Goal: Answer question/provide support

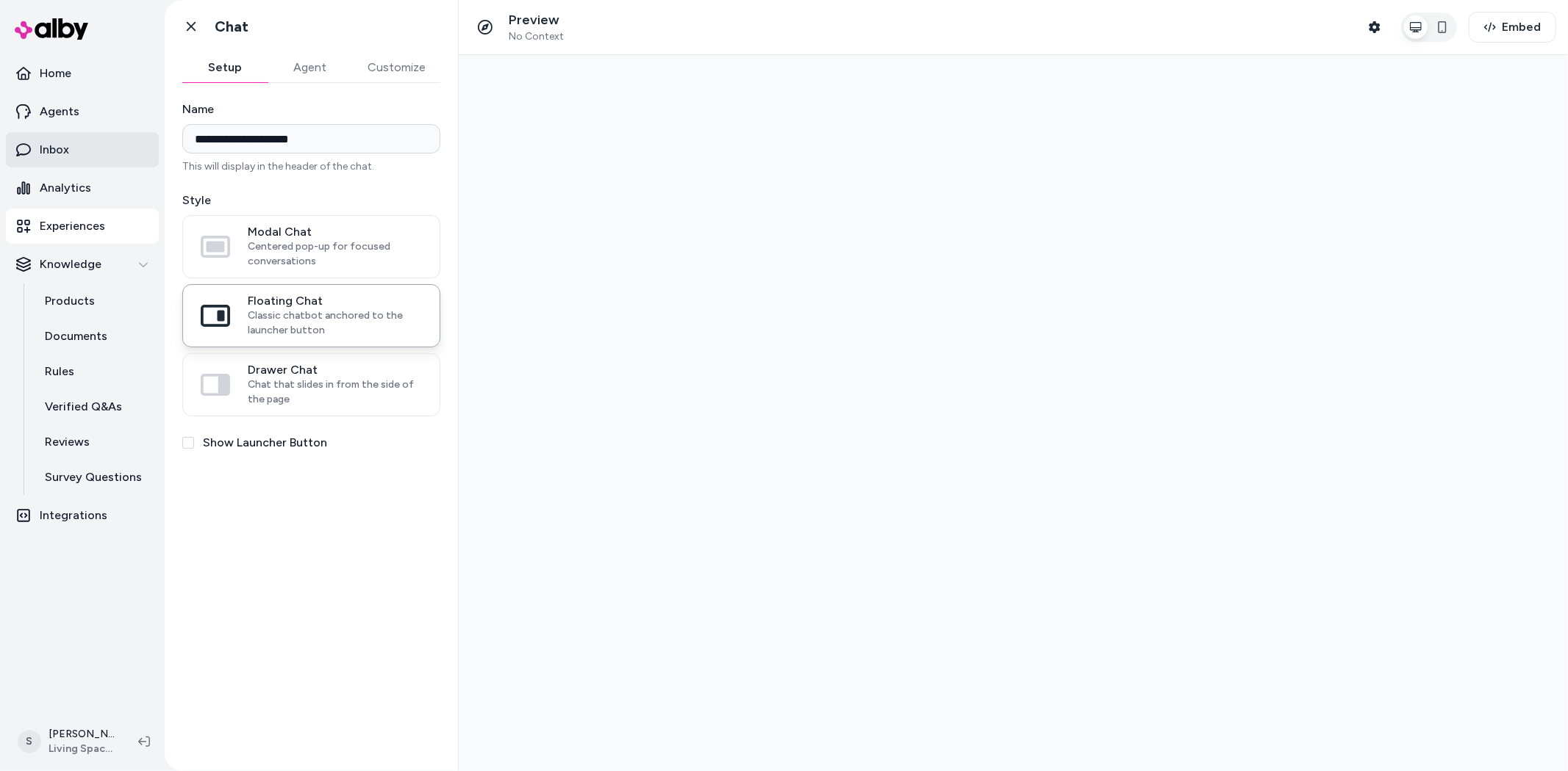
click at [43, 143] on p "Inbox" at bounding box center [54, 150] width 29 height 18
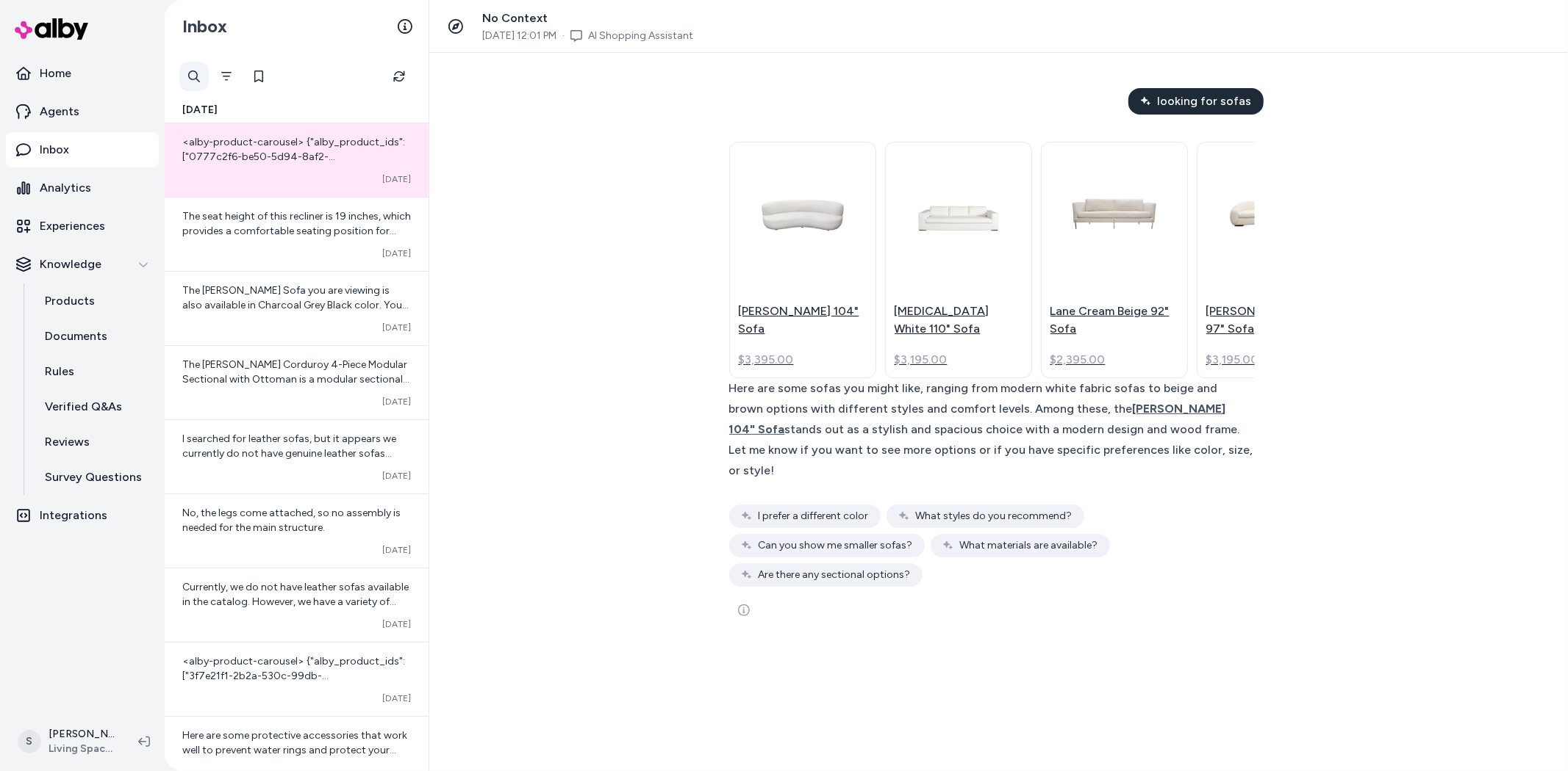
click at [196, 82] on div at bounding box center [194, 76] width 29 height 29
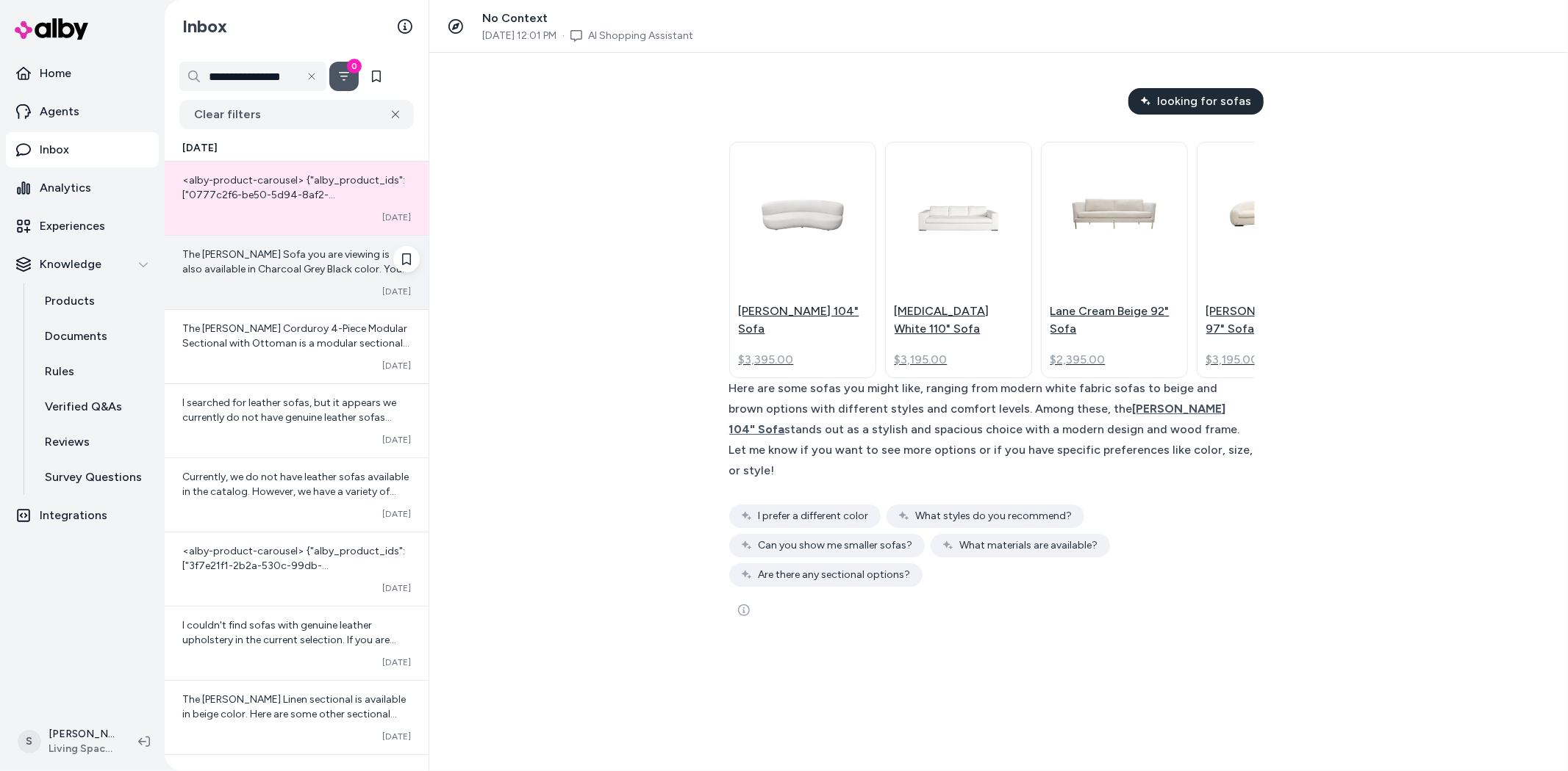
click at [269, 268] on span "The [PERSON_NAME] Sofa you are viewing is also available in Charcoal Grey Black…" at bounding box center [296, 335] width 227 height 174
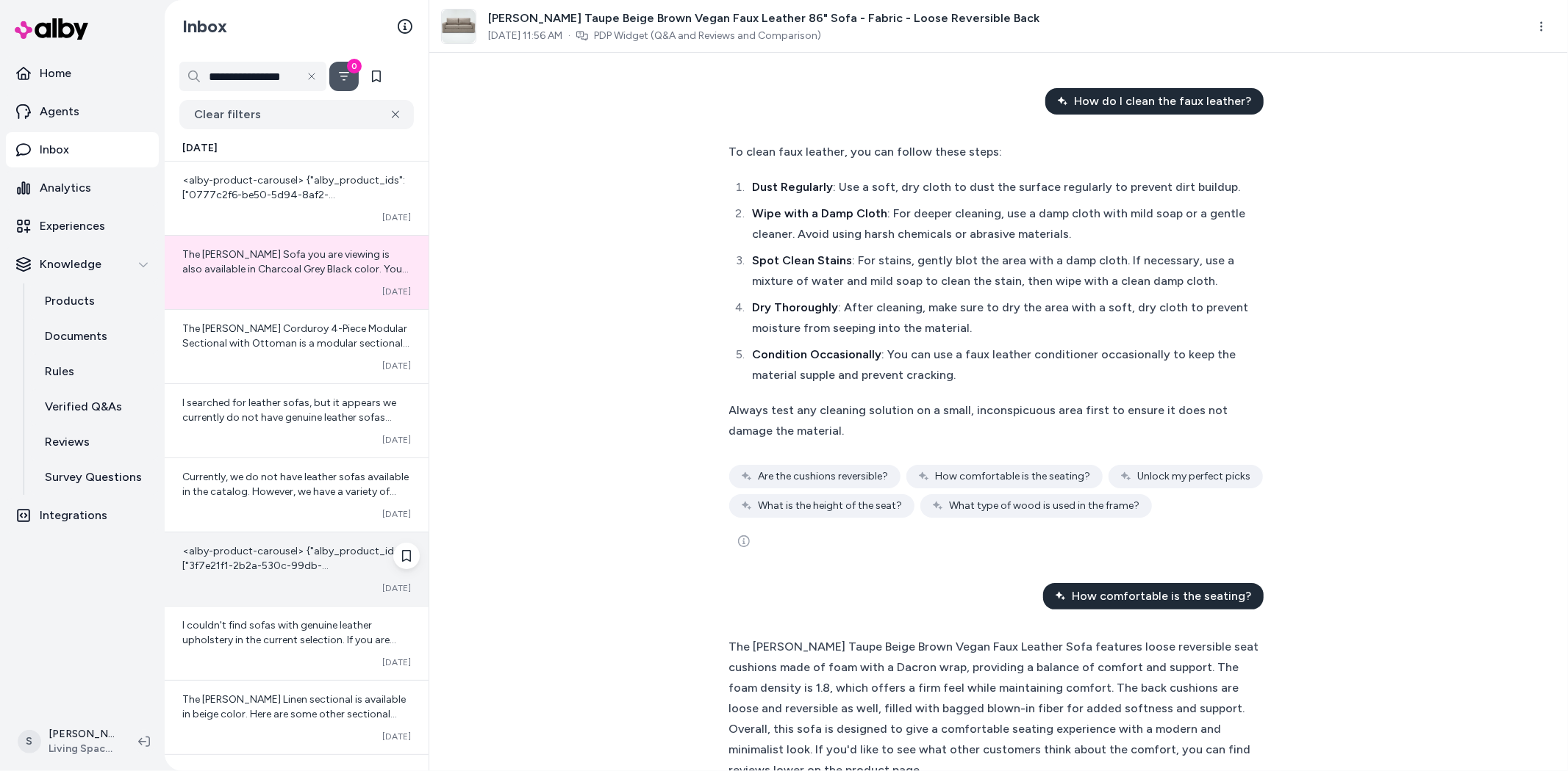
click at [238, 569] on span "<alby-product-carousel> {"alby_product_ids":["3f7e21f1-2b2a-530c-99db-18d75e531…" at bounding box center [296, 676] width 227 height 262
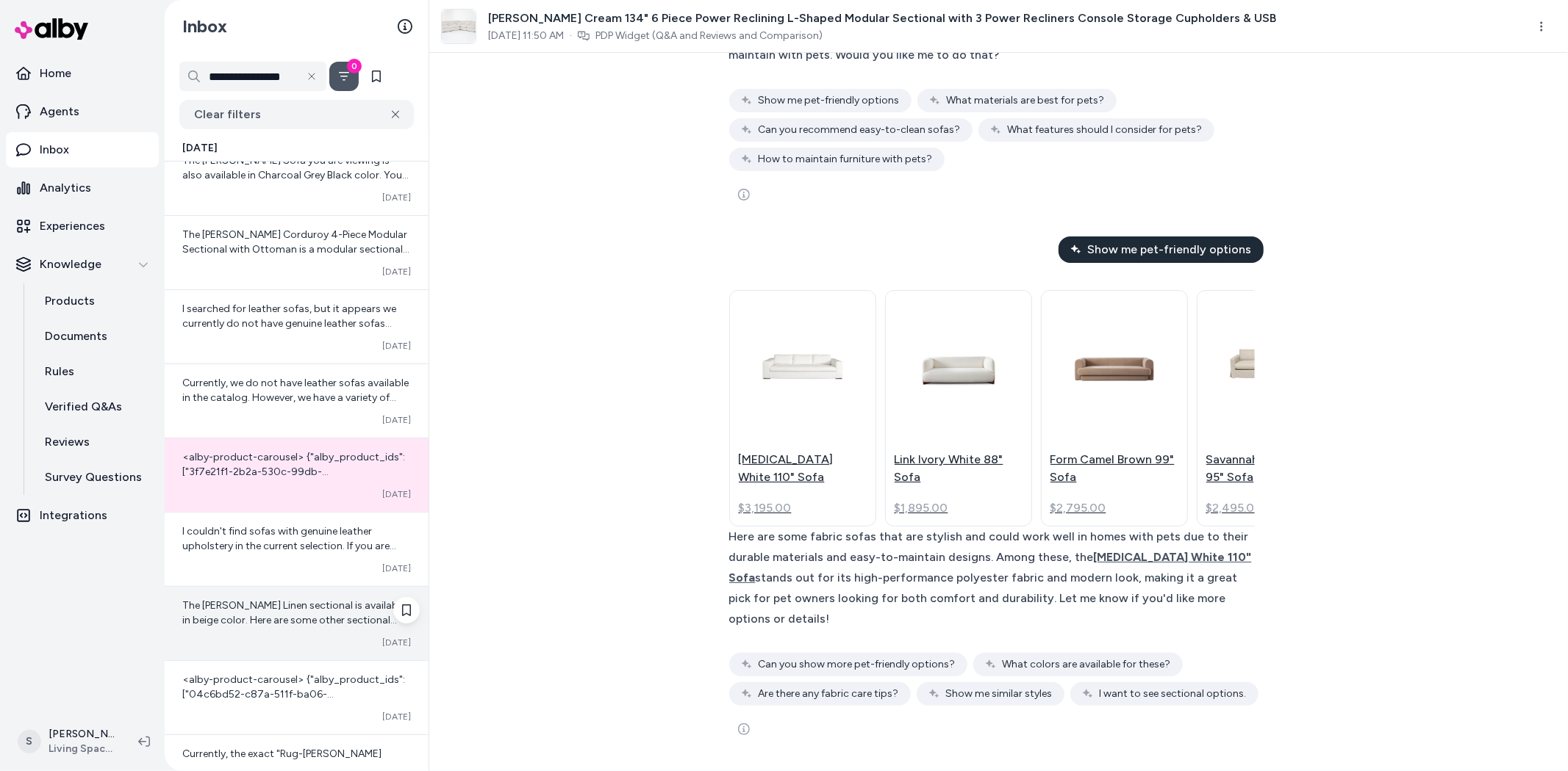
scroll to position [245, 0]
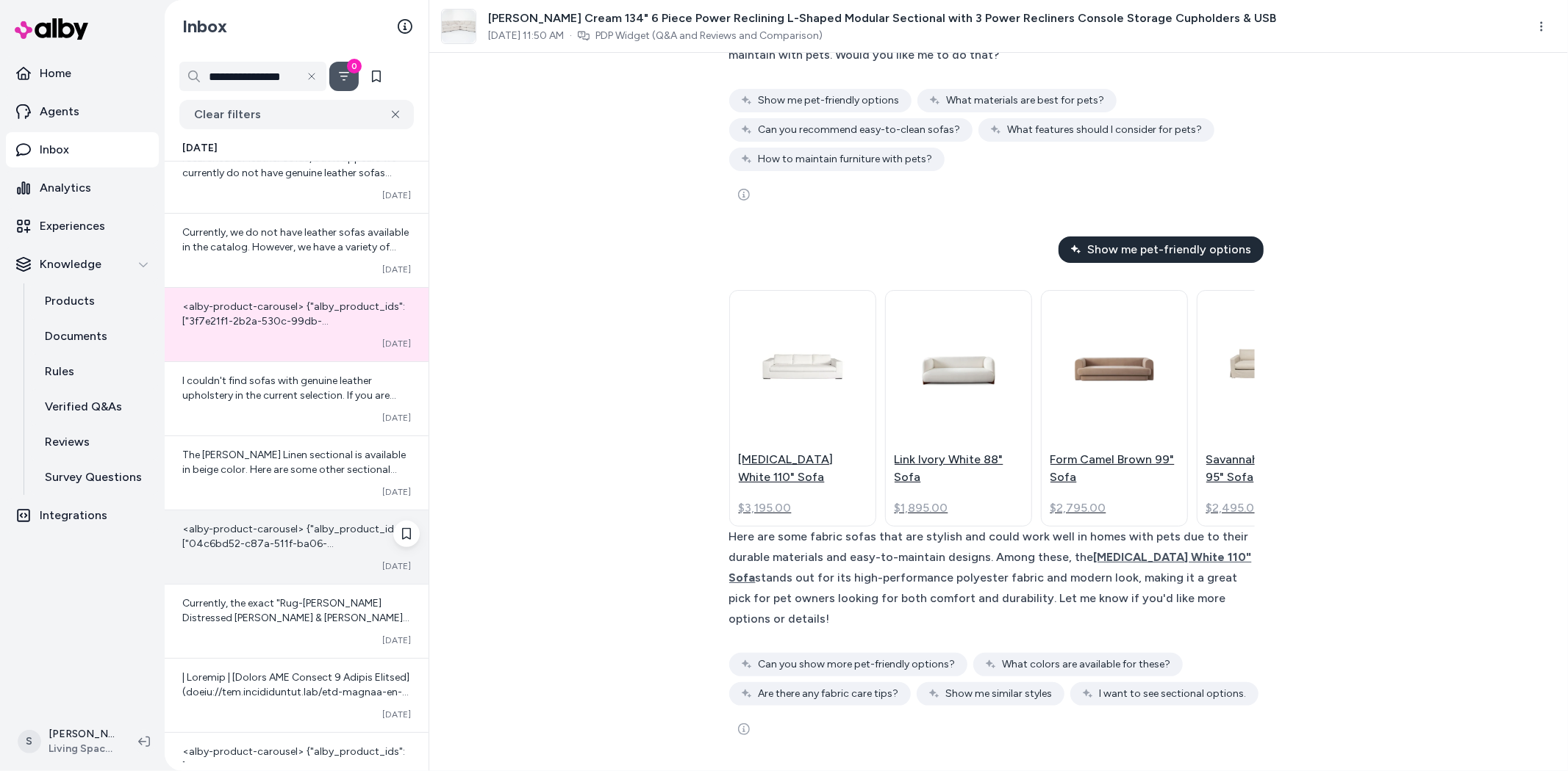
click at [280, 531] on span "<alby-product-carousel> {"alby_product_ids":["04c6bd52-c87a-511f-ba06-c5cc7a8ea…" at bounding box center [296, 668] width 228 height 292
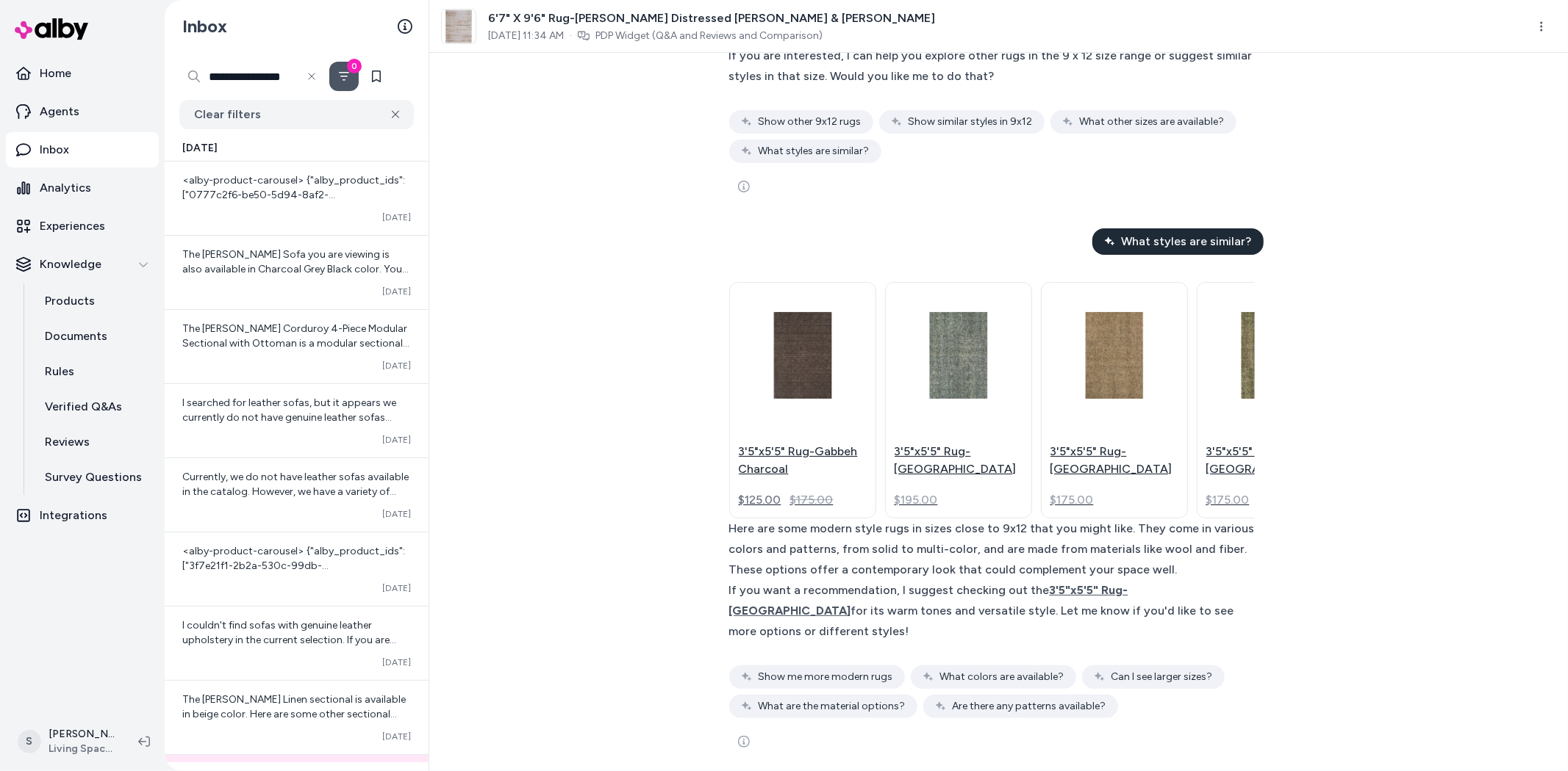
click at [273, 72] on input "**********" at bounding box center [253, 76] width 147 height 29
type input "**********"
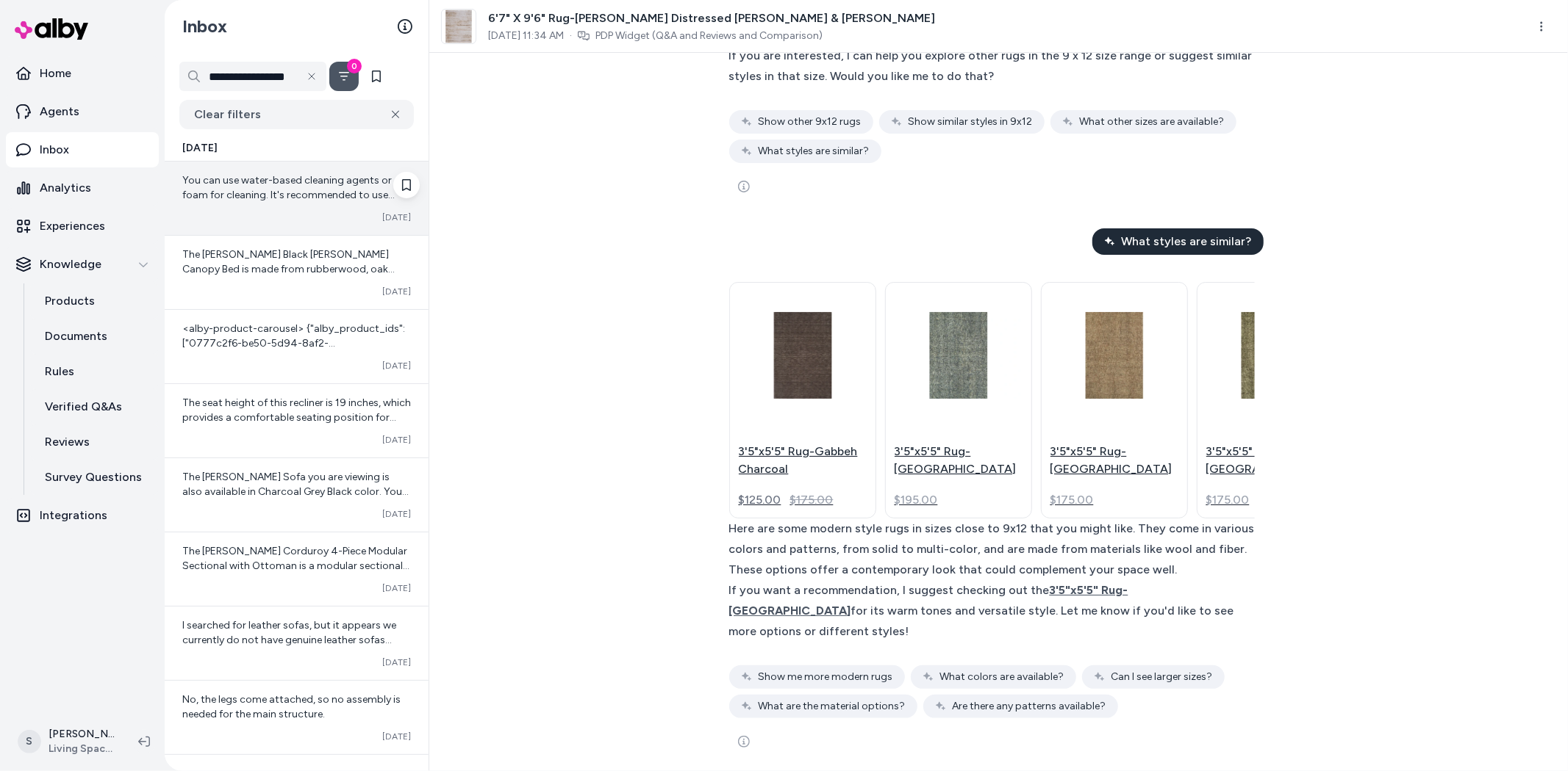
click at [277, 210] on div "You can use water-based cleaning agents or foam for cleaning. It's recommended …" at bounding box center [296, 198] width 264 height 73
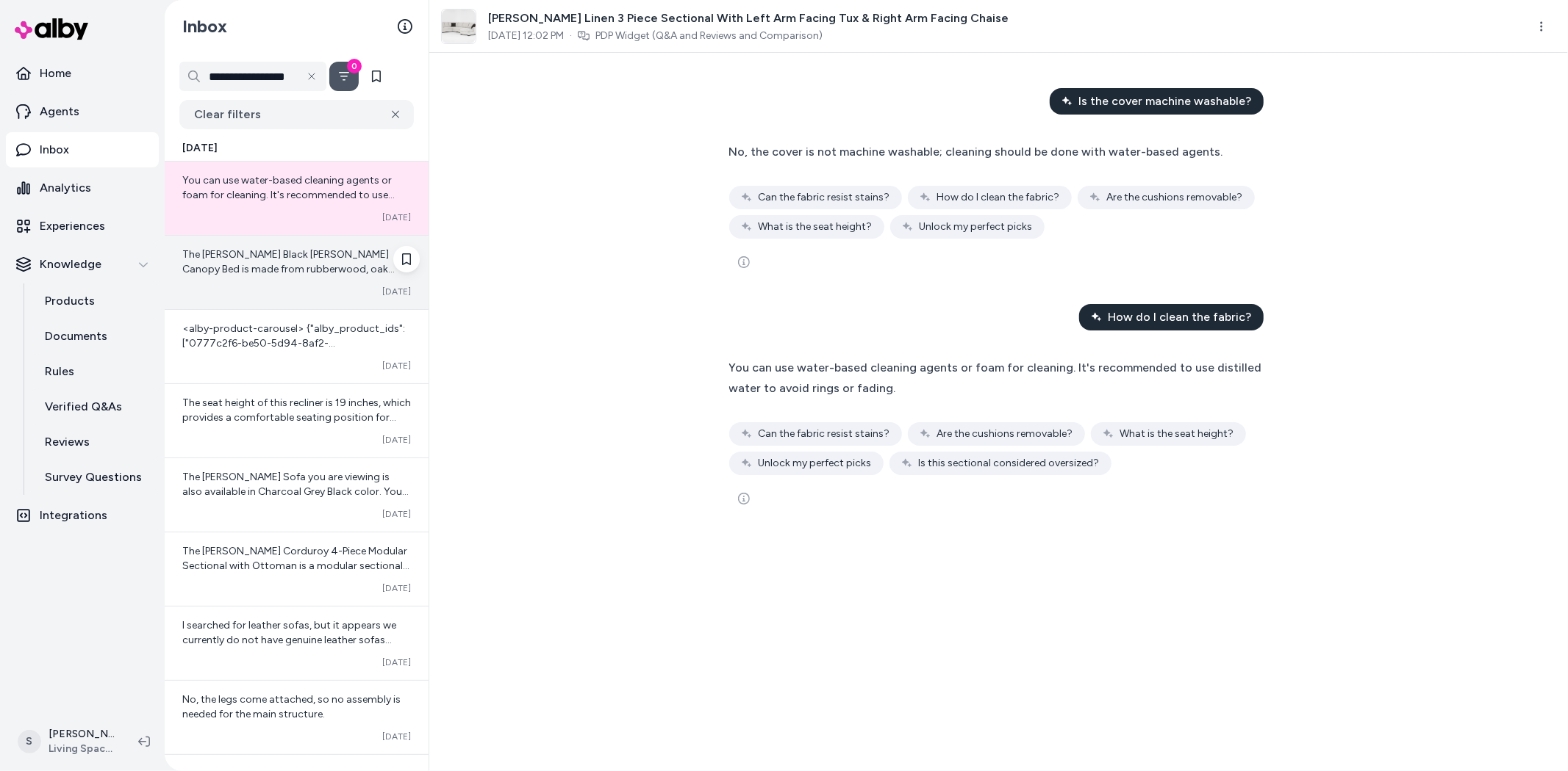
click at [246, 277] on div "The [PERSON_NAME] Black [PERSON_NAME] Canopy Bed is made from rubberwood, oak v…" at bounding box center [296, 261] width 229 height 29
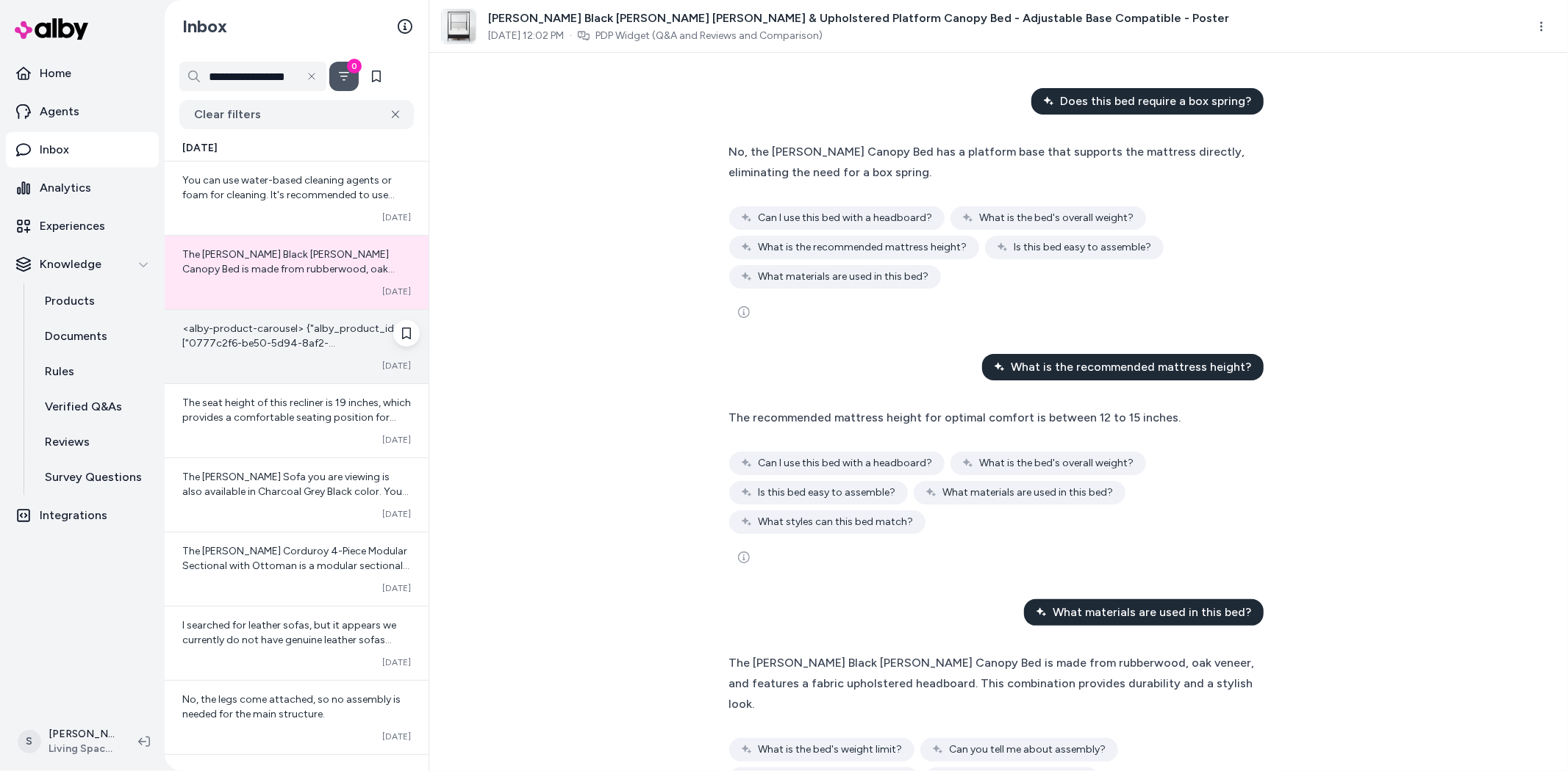
click at [318, 352] on div "<alby-product-carousel> {"alby_product_ids":["0777c2f6-be50-5d94-8af2-f6d3f3de1…" at bounding box center [296, 346] width 264 height 73
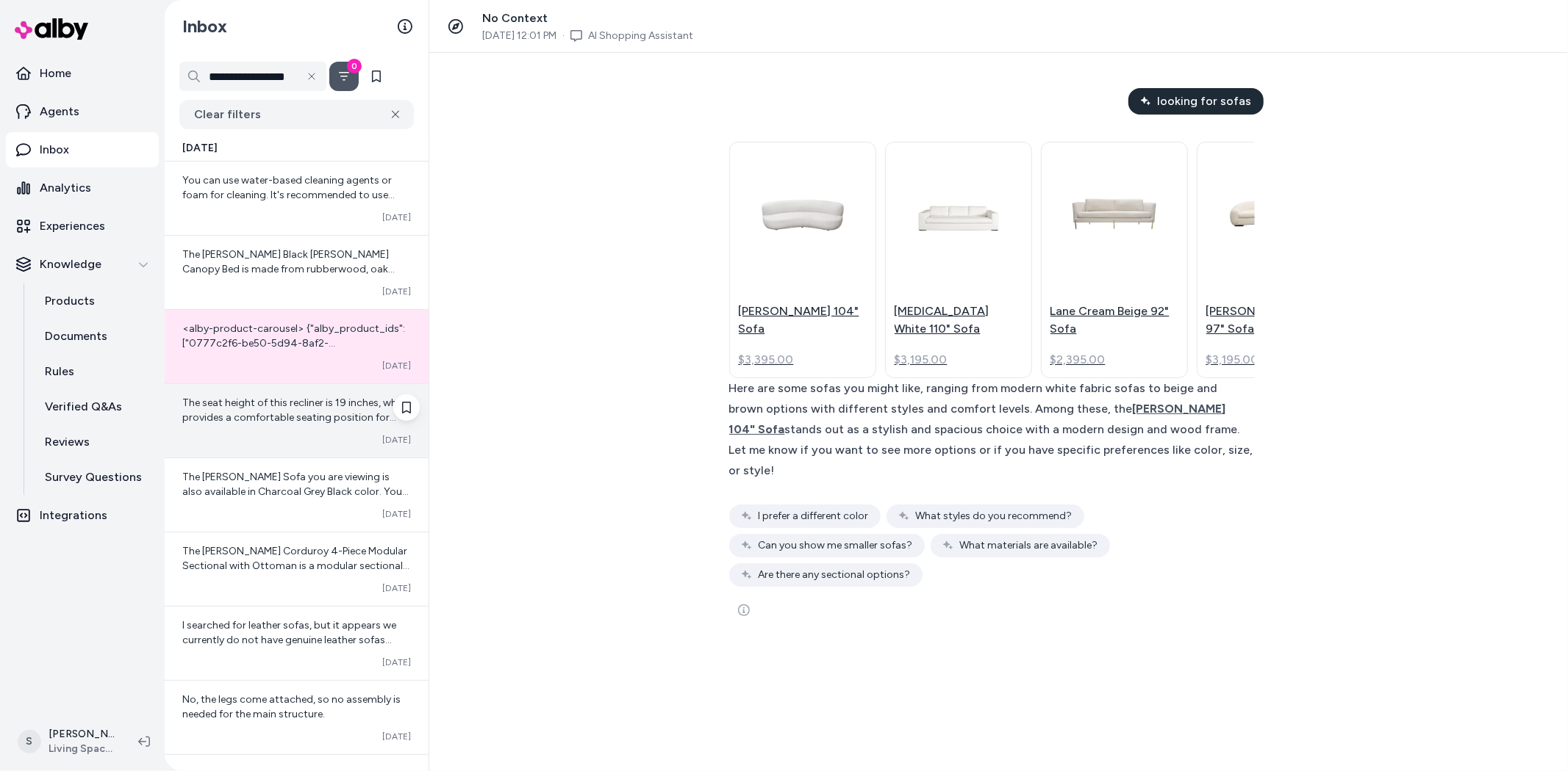
click at [322, 413] on span "The seat height of this recliner is 19 inches, which provides a comfortable sea…" at bounding box center [296, 418] width 229 height 42
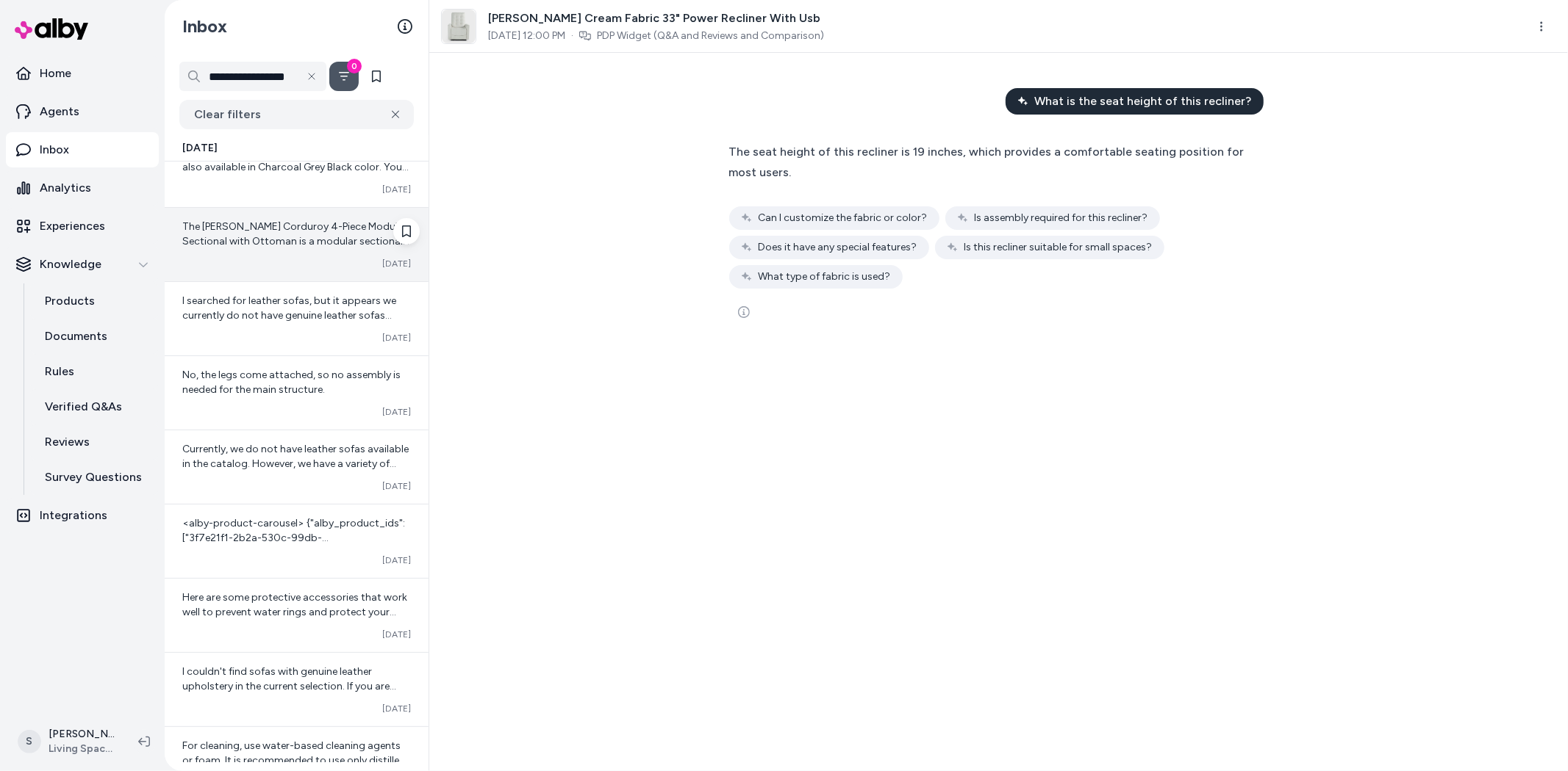
scroll to position [327, 0]
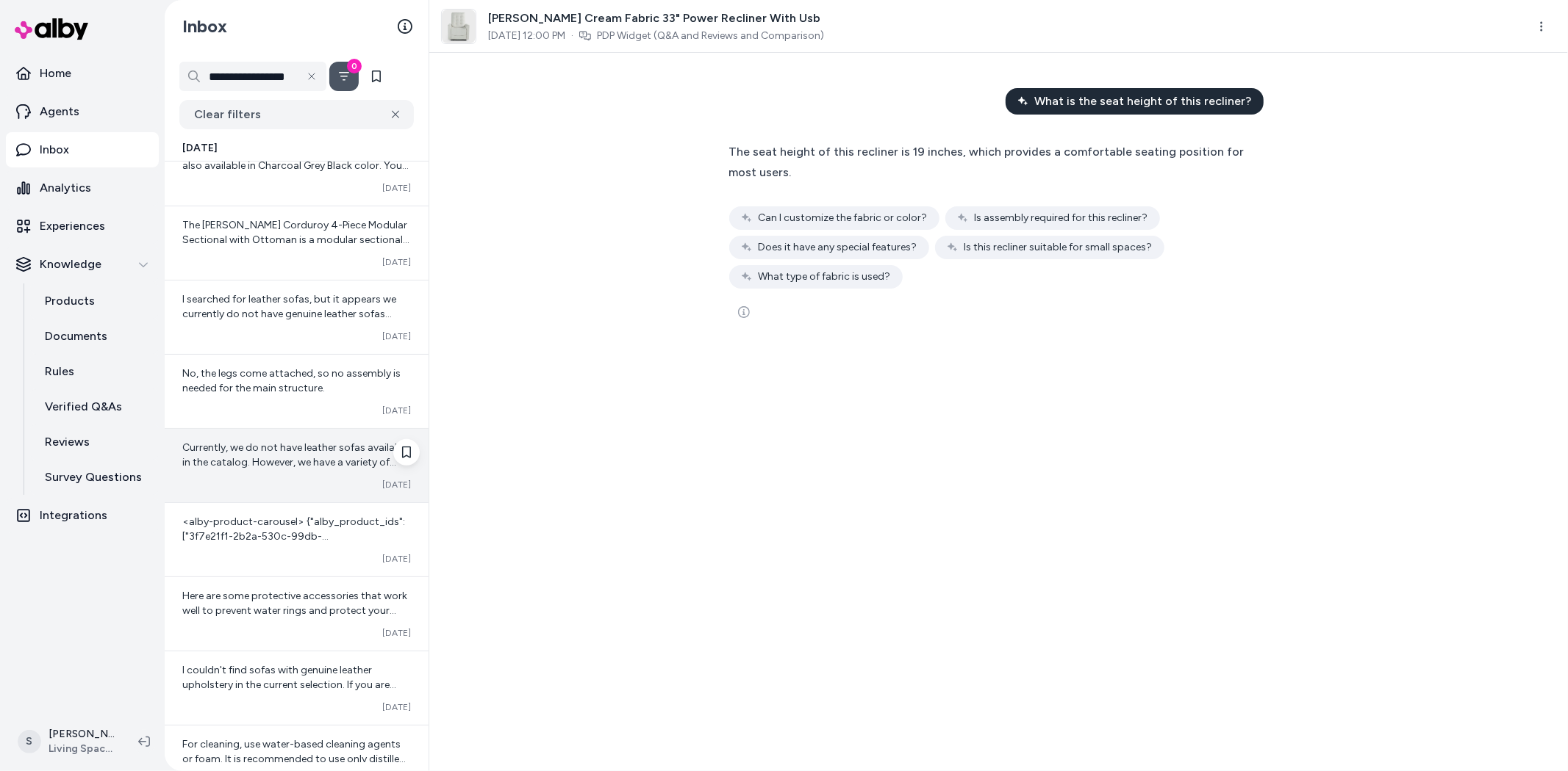
click at [288, 460] on span "Currently, we do not have leather sofas available in the catalog. However, we h…" at bounding box center [296, 492] width 227 height 101
click at [288, 458] on span "Currently, we do not have leather sofas available in the catalog. However, we h…" at bounding box center [296, 492] width 227 height 101
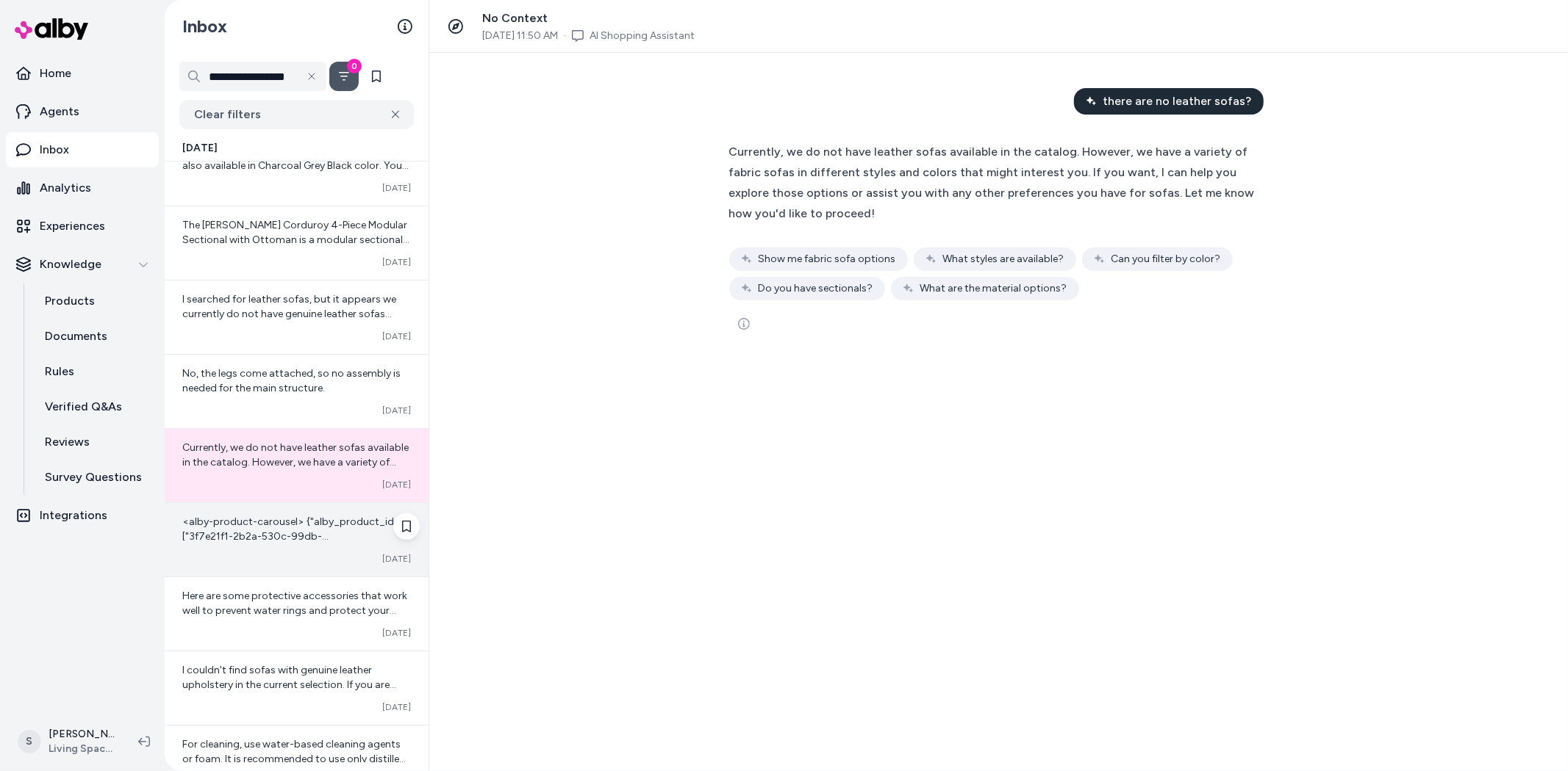
click at [269, 539] on span "<alby-product-carousel> {"alby_product_ids":["3f7e21f1-2b2a-530c-99db-18d75e531…" at bounding box center [296, 647] width 227 height 262
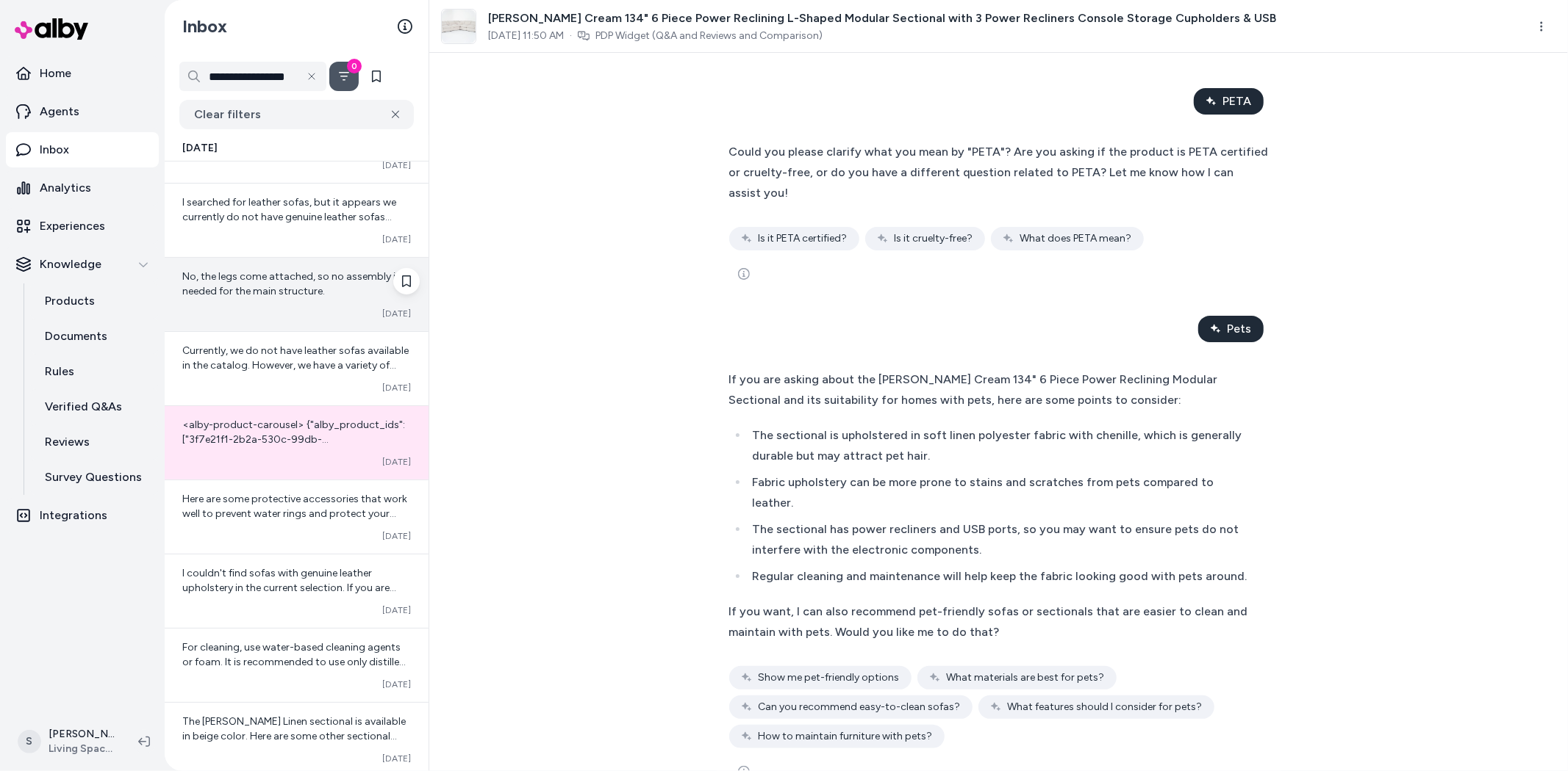
scroll to position [522, 0]
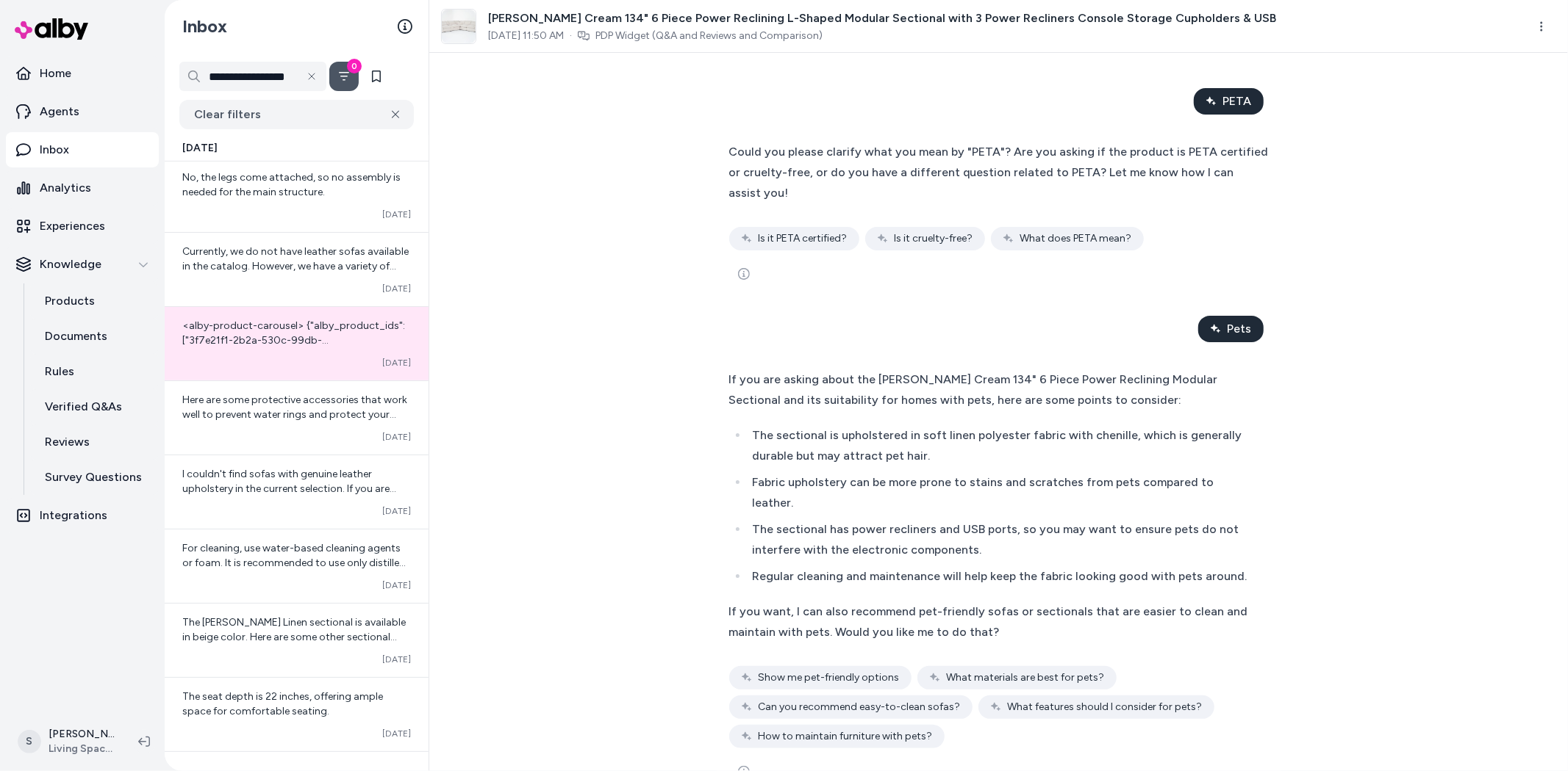
click at [273, 495] on span "I couldn't find sofas with genuine leather upholstery in the current selection.…" at bounding box center [289, 503] width 214 height 71
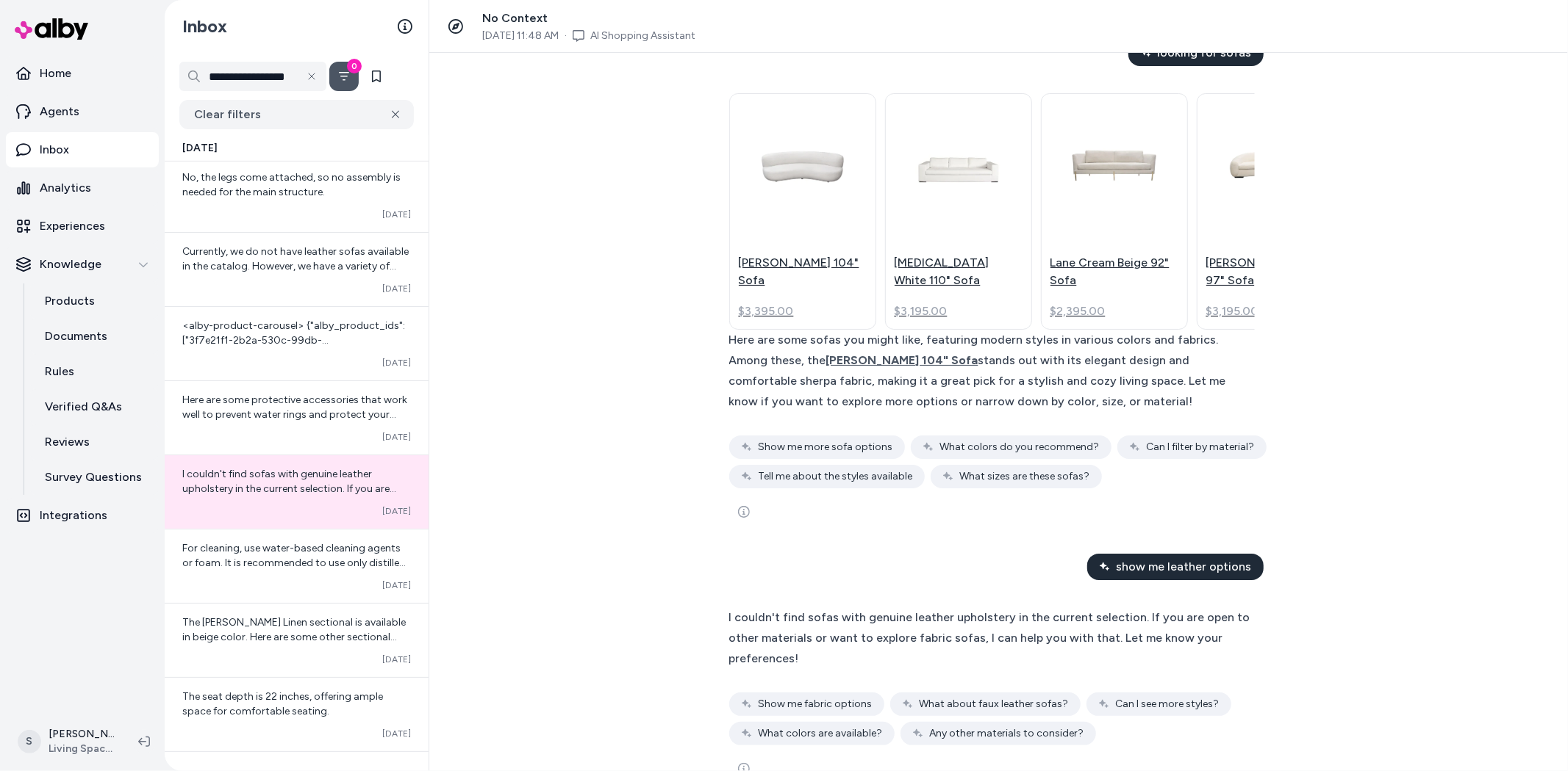
scroll to position [76, 0]
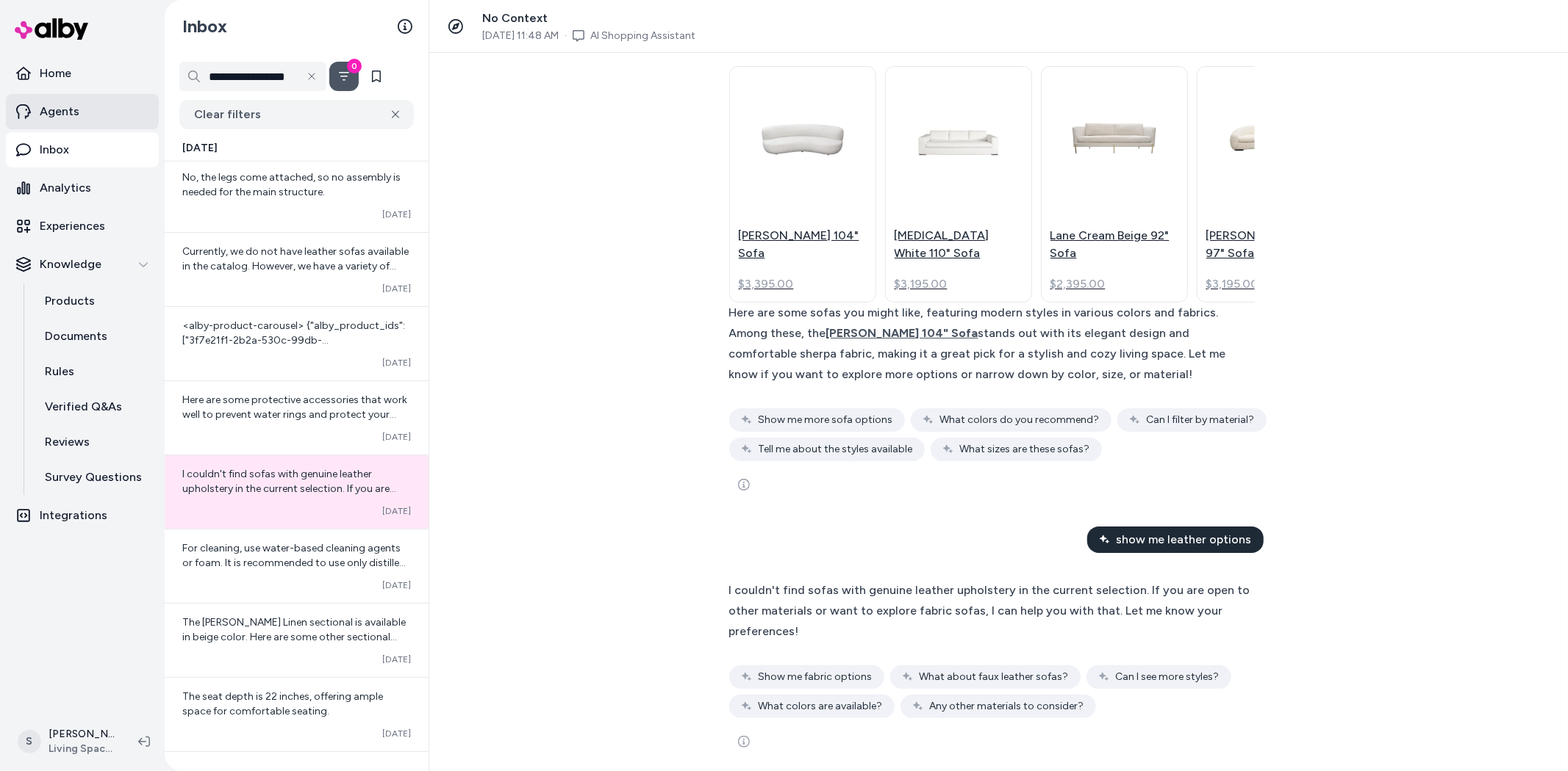
click at [61, 120] on p "Agents" at bounding box center [59, 112] width 39 height 18
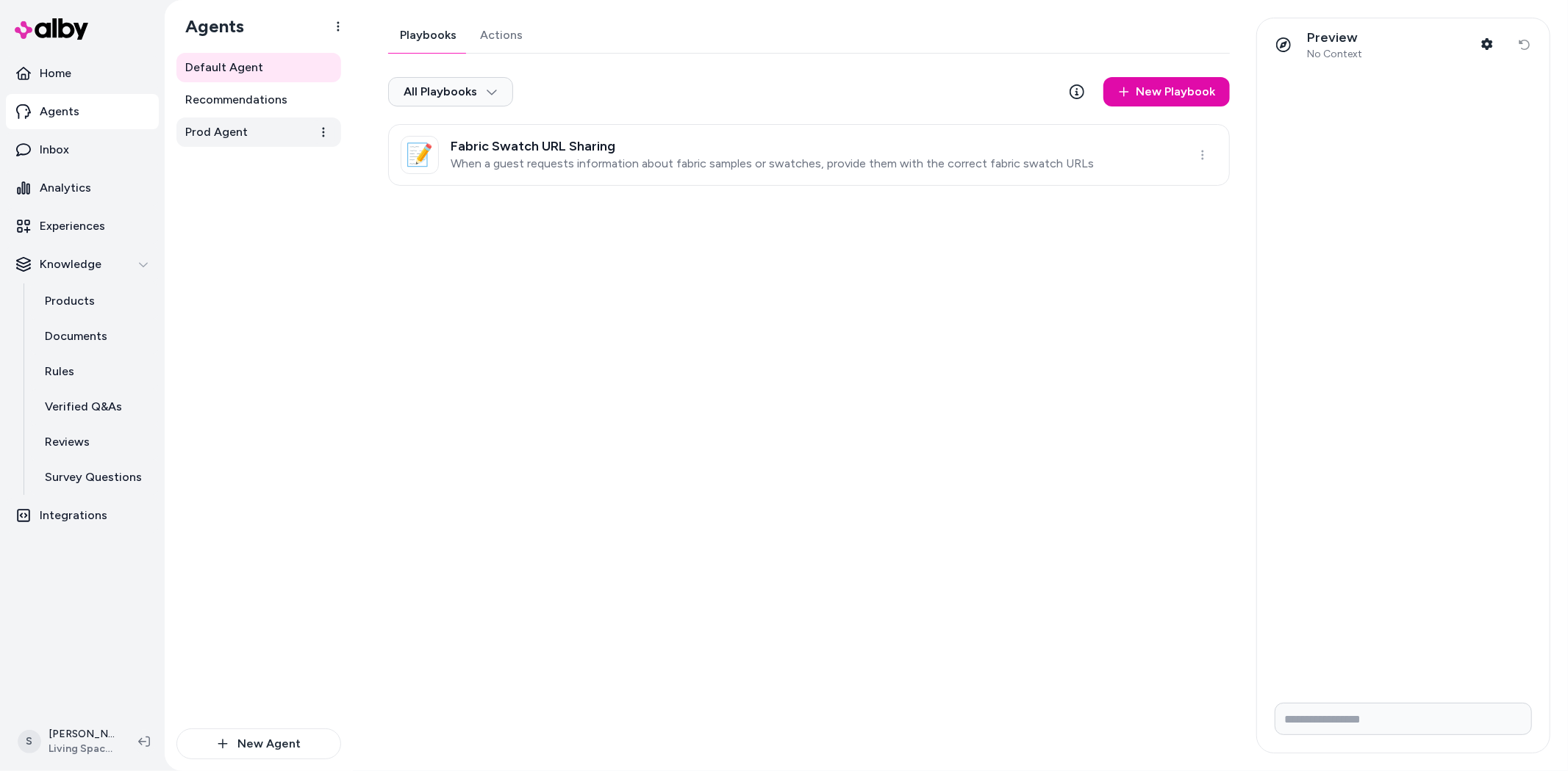
click at [228, 129] on span "Prod Agent" at bounding box center [216, 132] width 63 height 18
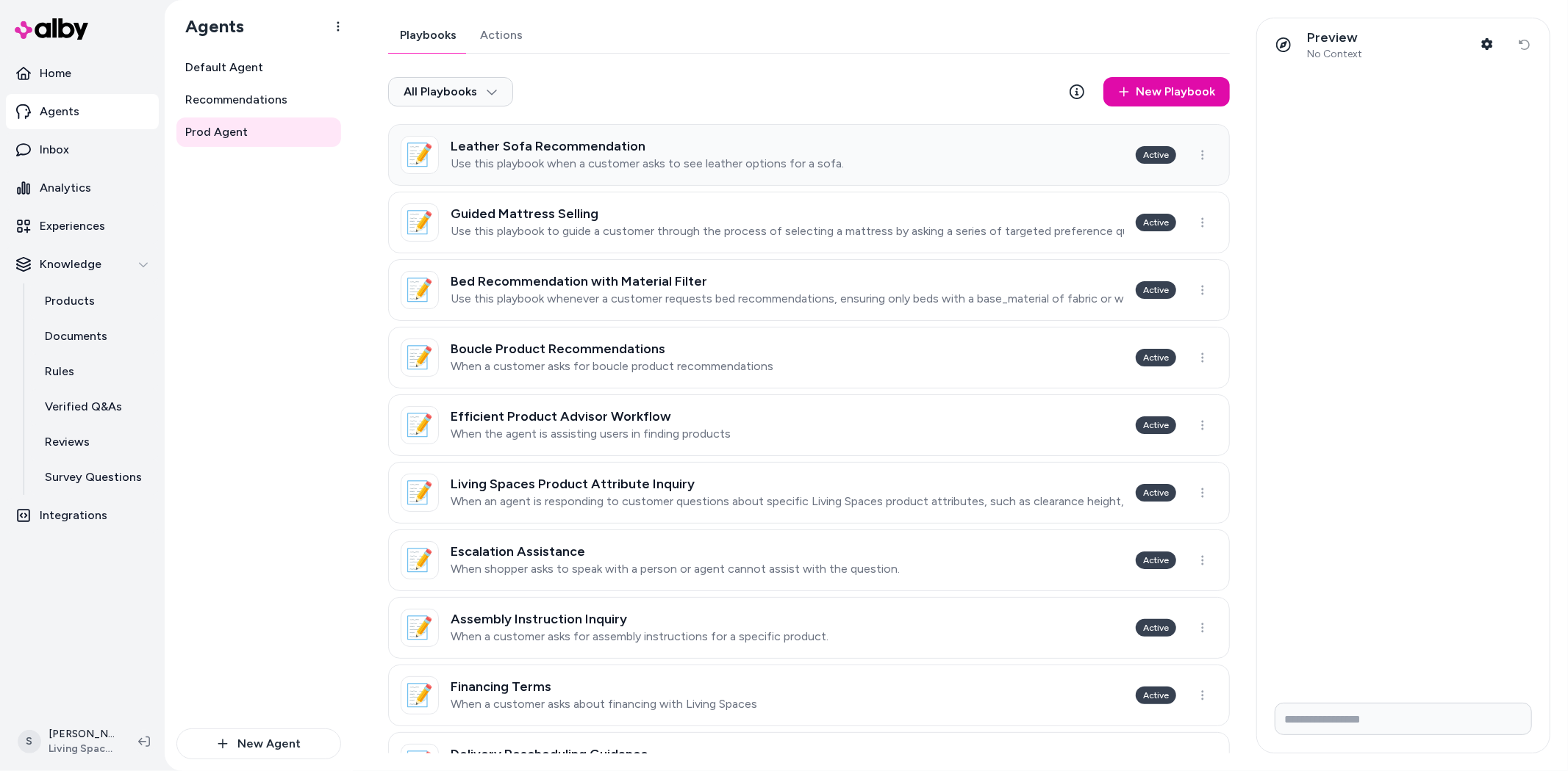
click at [754, 151] on h3 "Leather Sofa Recommendation" at bounding box center [647, 146] width 393 height 14
